Goal: Information Seeking & Learning: Find specific page/section

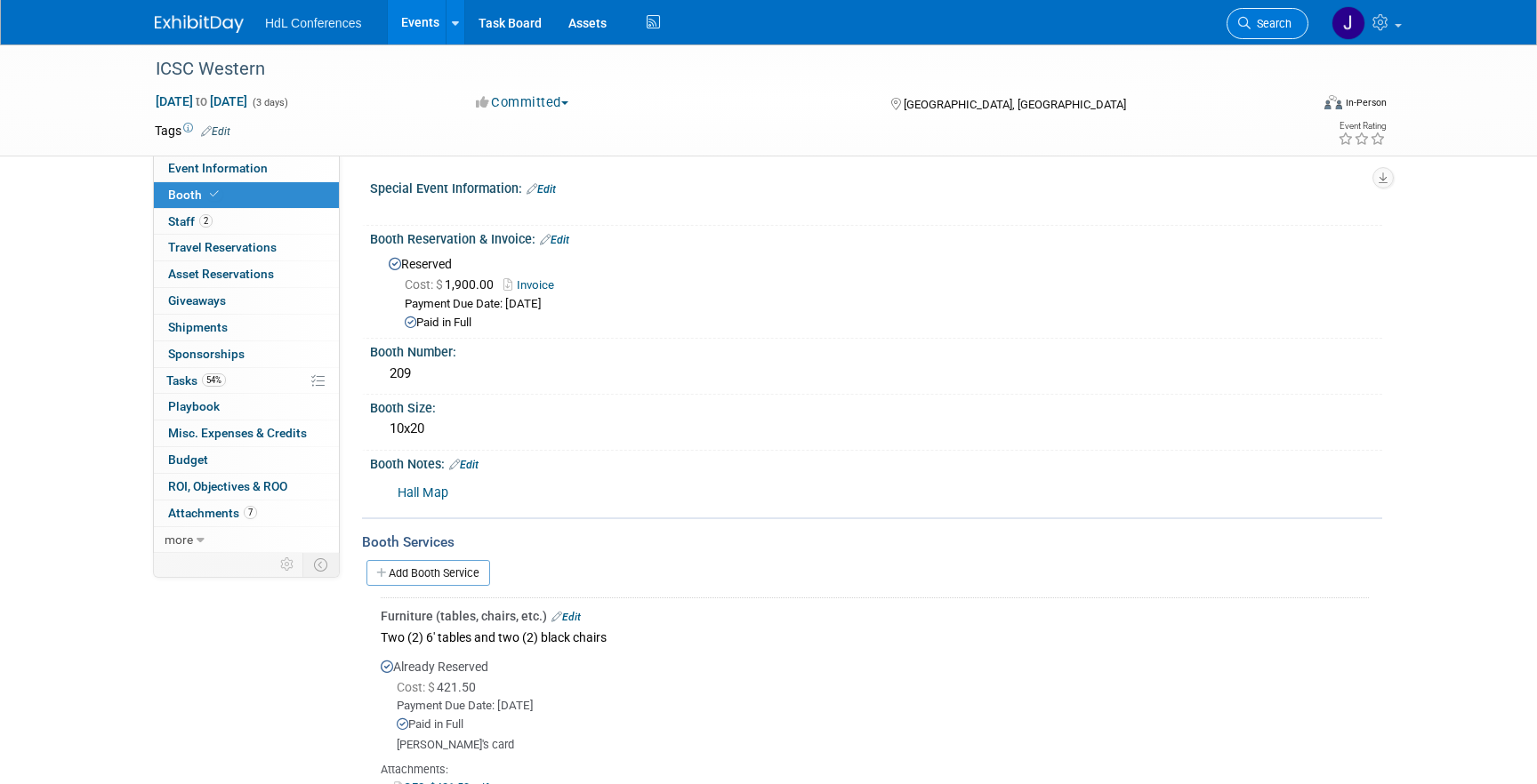
click at [1245, 30] on link "Search" at bounding box center [1267, 24] width 82 height 31
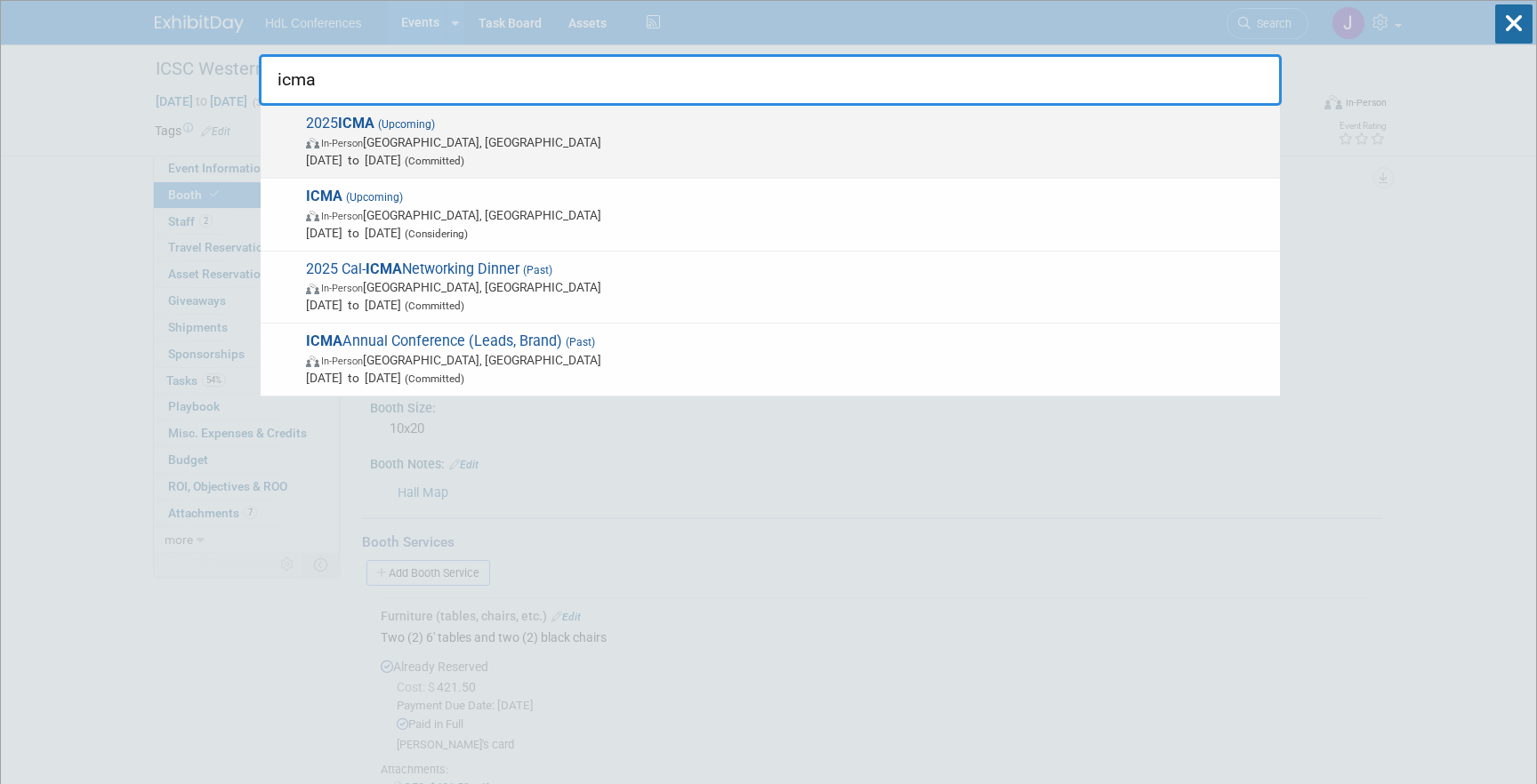
type input "icma"
click at [715, 138] on span "In-Person [GEOGRAPHIC_DATA], [GEOGRAPHIC_DATA]" at bounding box center [789, 142] width 965 height 18
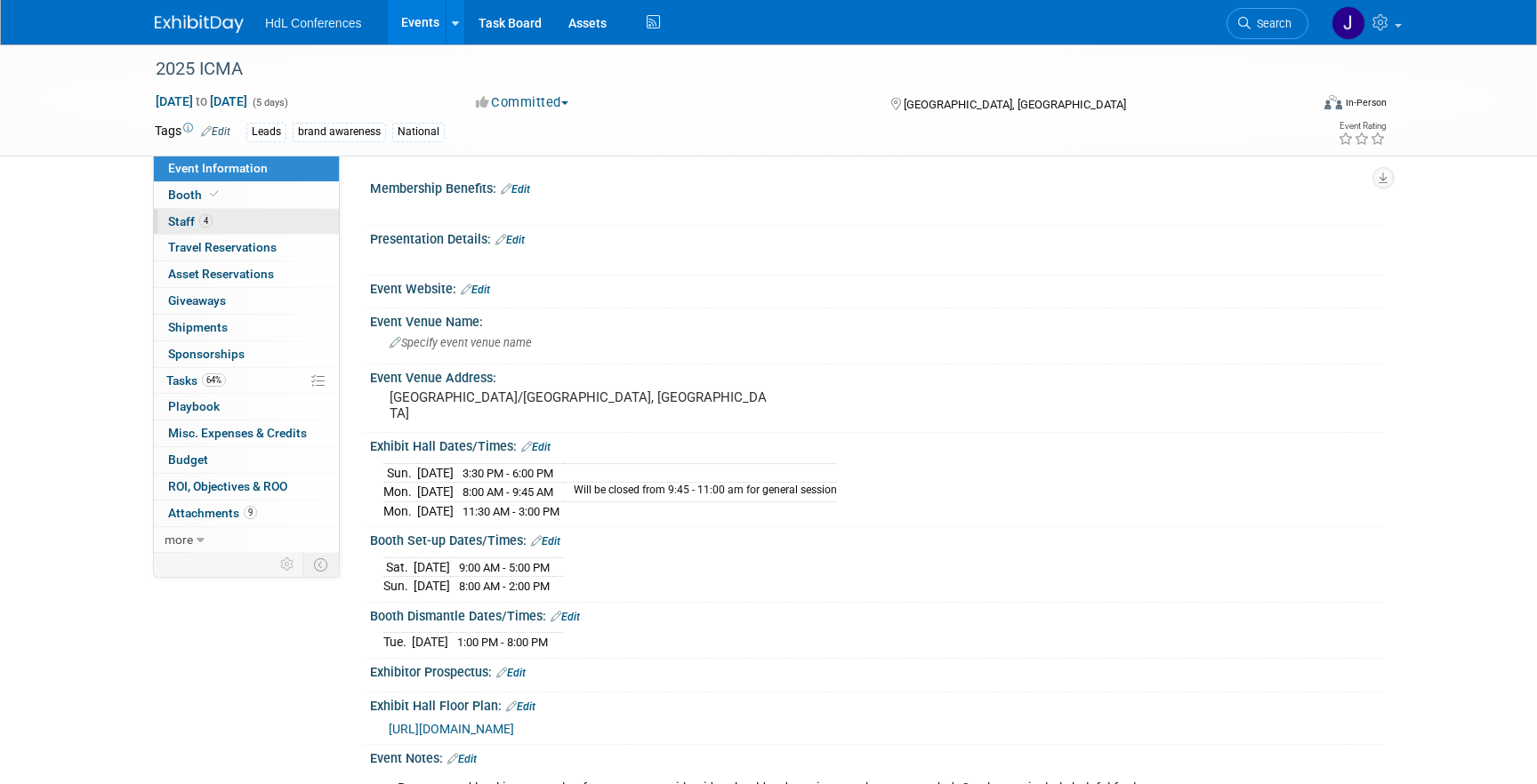
click at [250, 223] on link "4 Staff 4" at bounding box center [246, 222] width 185 height 25
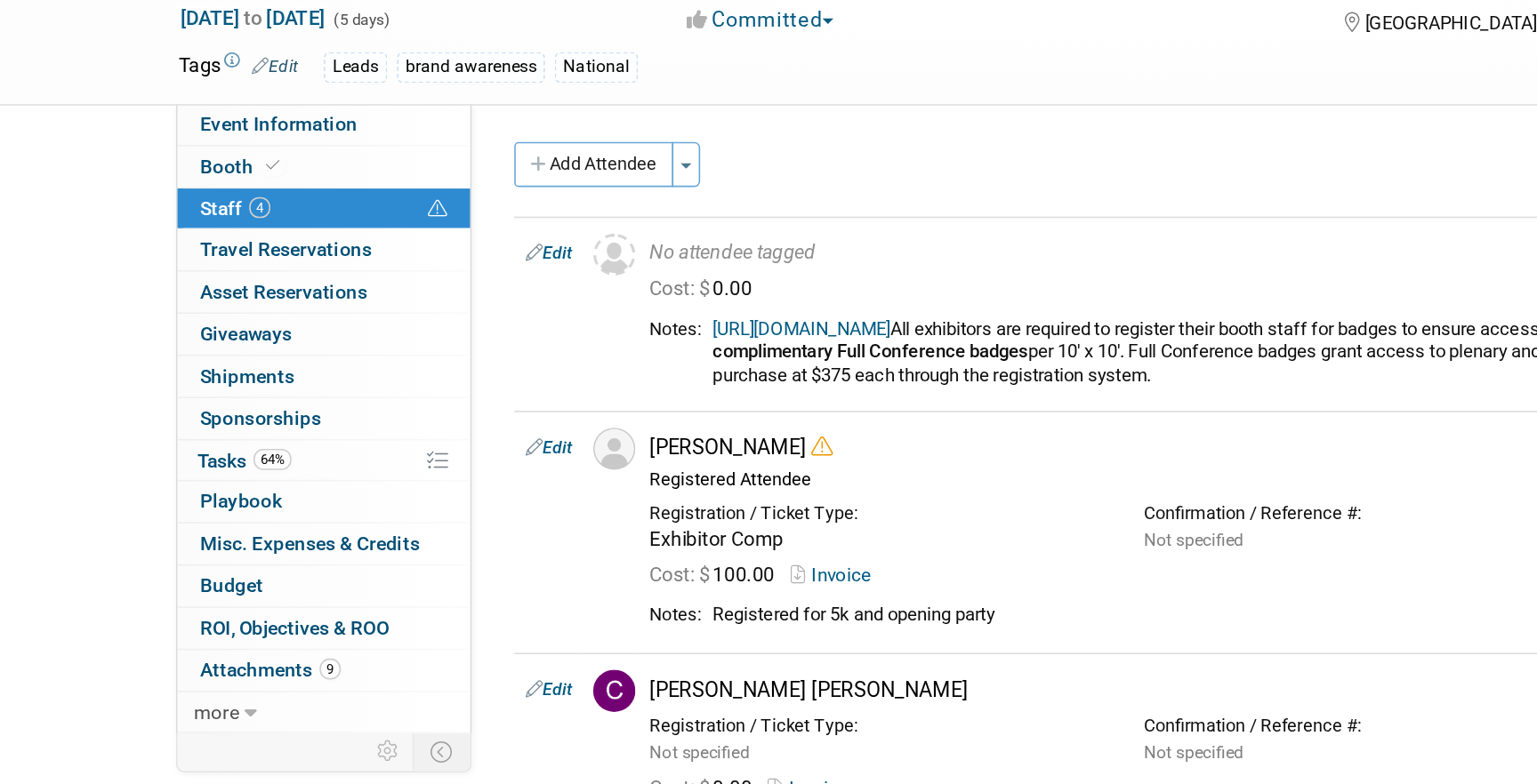
click at [233, 209] on link "4 Staff 4" at bounding box center [246, 222] width 185 height 25
click at [233, 186] on link "Booth" at bounding box center [246, 195] width 185 height 25
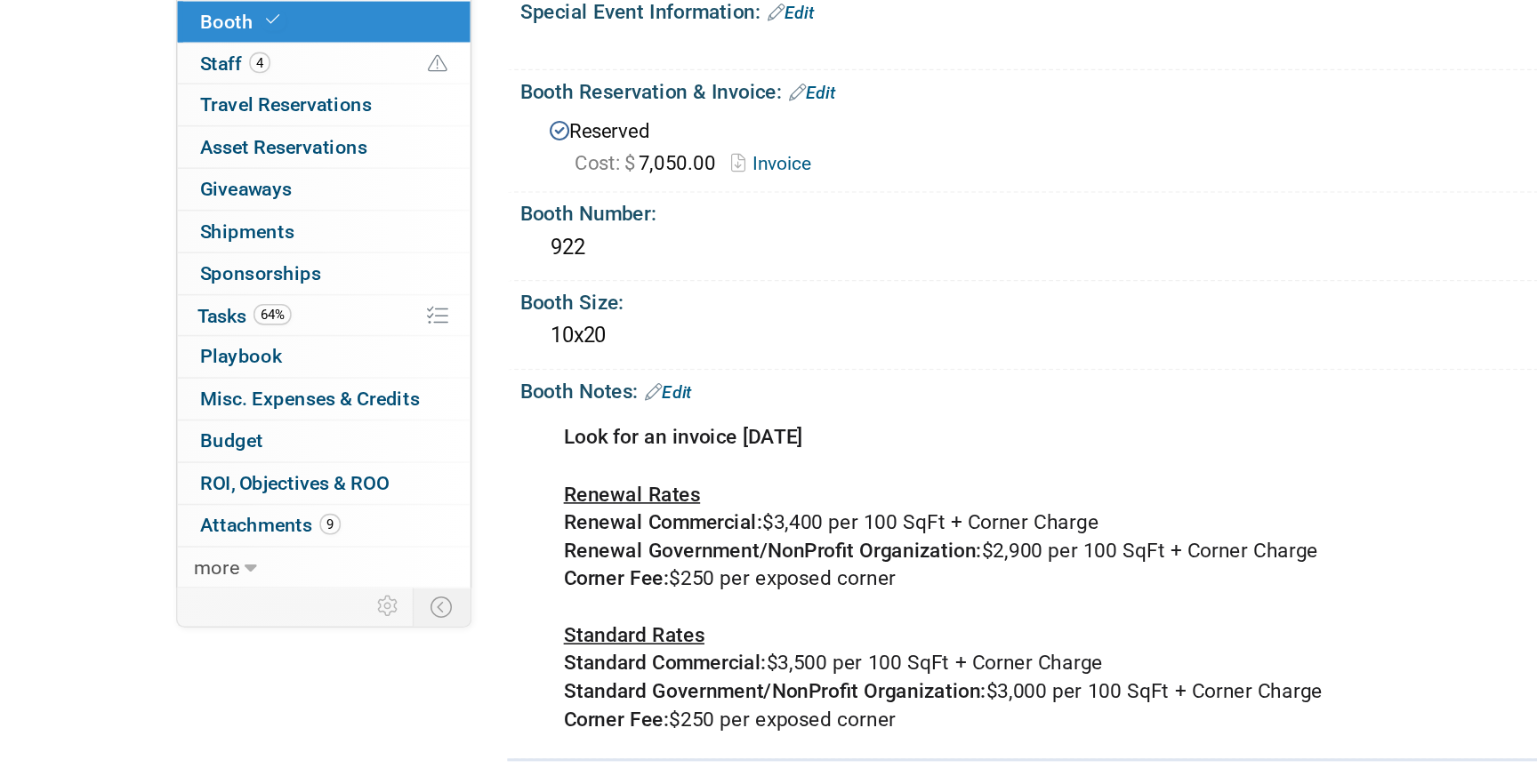
click at [535, 280] on link "Invoice" at bounding box center [533, 284] width 60 height 14
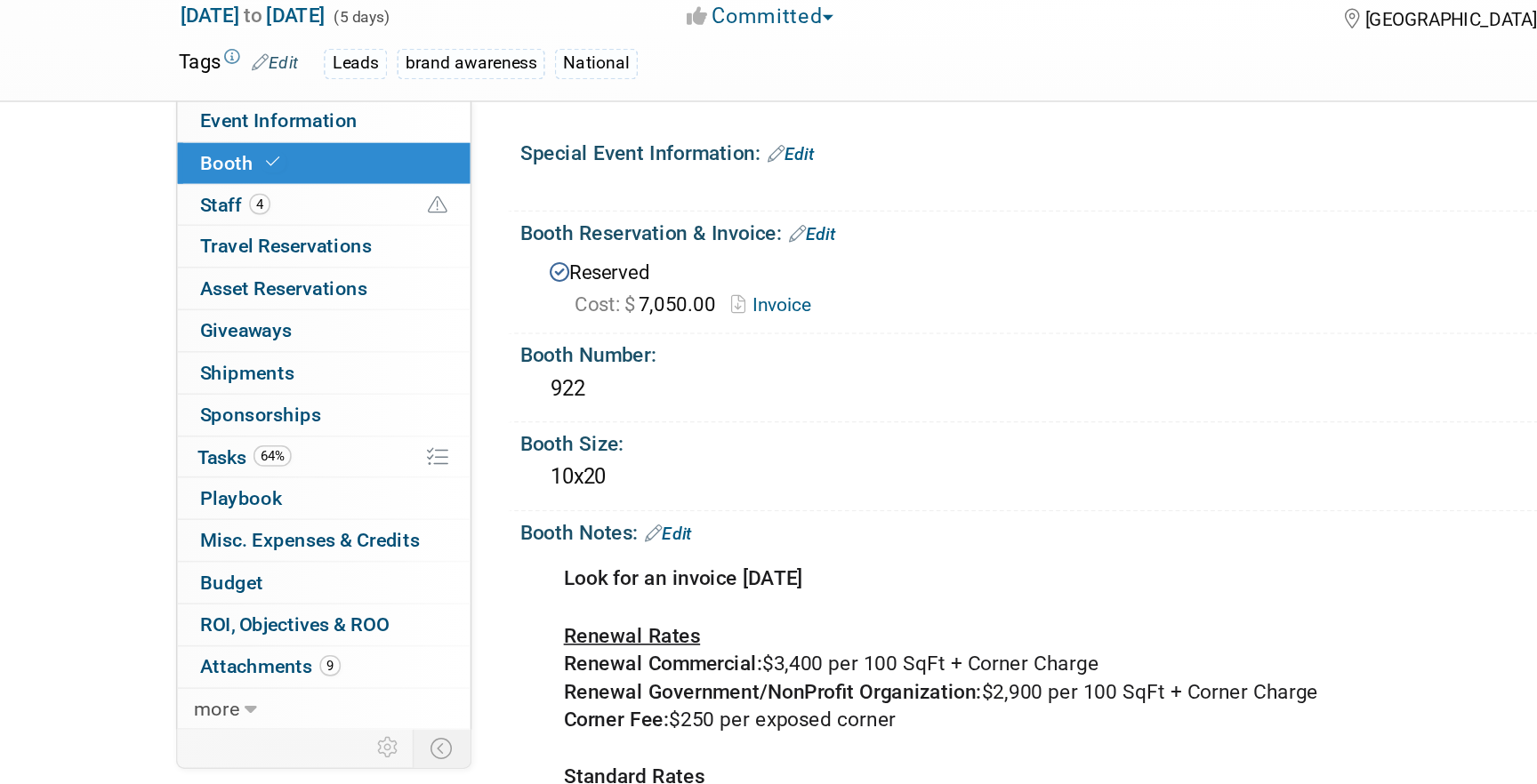
click at [212, 150] on div "2025 ICMA Oct 25, 2025 to Oct 29, 2025 (5 days) Oct 25, 2025 to Oct 29, 2025 Co…" at bounding box center [768, 100] width 1254 height 111
click at [224, 165] on span "Event Information" at bounding box center [218, 168] width 100 height 14
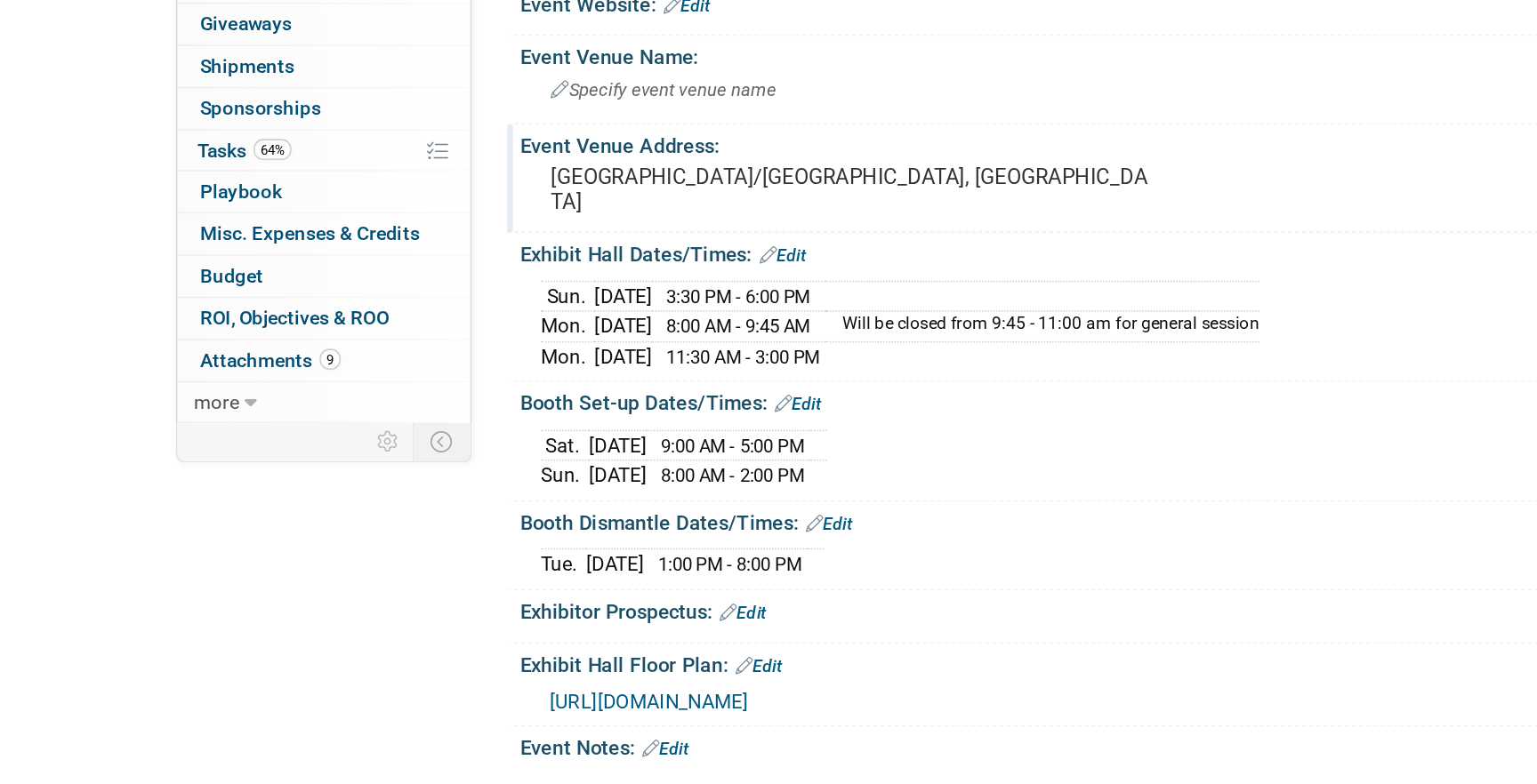
scroll to position [66, 0]
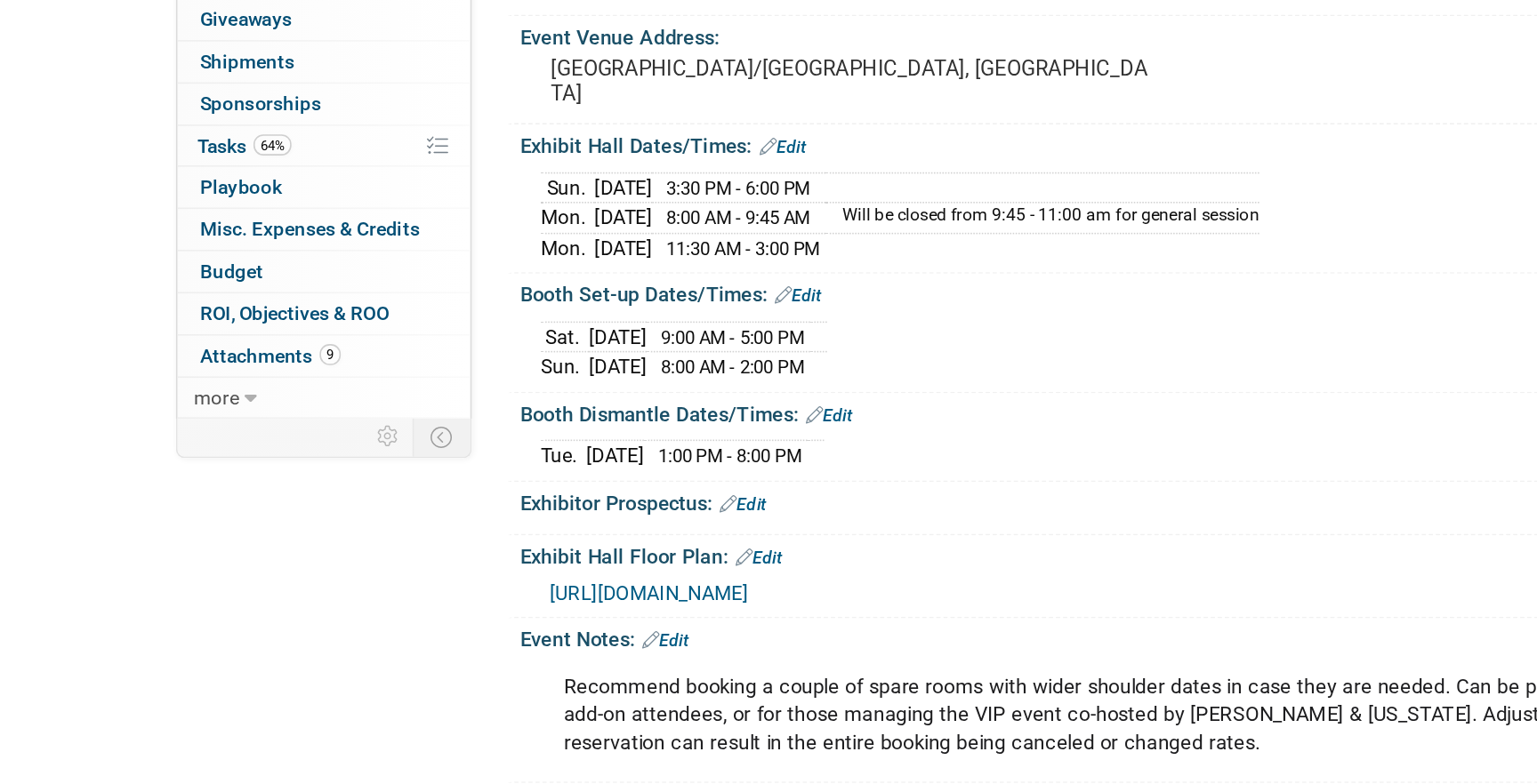
click at [479, 661] on span "https://s23.a2zinc.net/clients/corcexpo/ICMA2025/Public/EventMap.aspx?shMode=E" at bounding box center [451, 664] width 125 height 14
